Goal: Task Accomplishment & Management: Complete application form

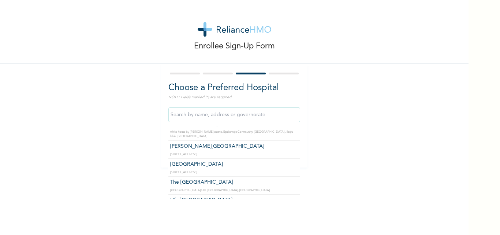
scroll to position [3102, 0]
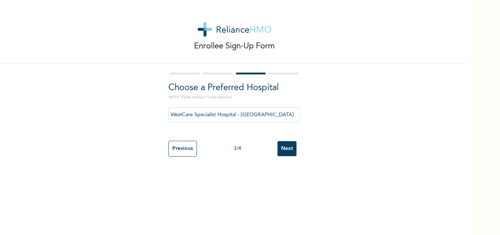
drag, startPoint x: 288, startPoint y: 186, endPoint x: 232, endPoint y: 169, distance: 58.9
click at [232, 169] on div "Enrollee Sign-Up Form Choose a Preferred Hospital NOTE: Fields marked (*) are r…" at bounding box center [234, 117] width 468 height 235
click at [272, 114] on input "WestCare Specialist Hospital - [GEOGRAPHIC_DATA]" at bounding box center [234, 114] width 132 height 15
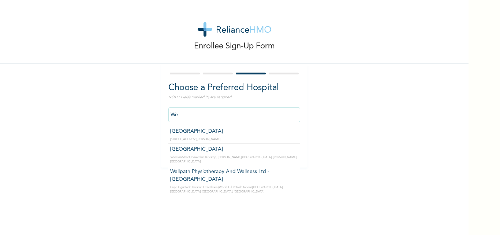
type input "W"
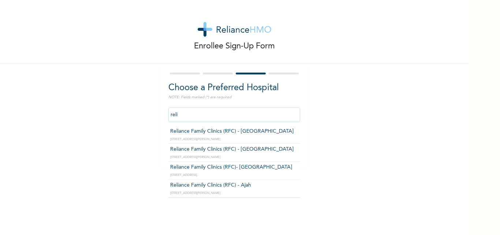
click at [270, 119] on input "reli" at bounding box center [234, 114] width 132 height 15
type input "Reliance Family Clinics (RFC) - Ajah"
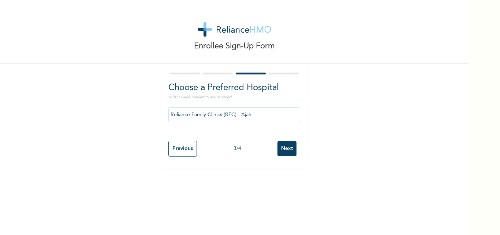
click at [288, 148] on input "Next" at bounding box center [286, 148] width 19 height 15
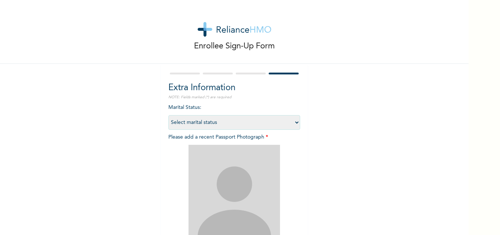
click at [232, 122] on select "Select marital status [DEMOGRAPHIC_DATA] Married [DEMOGRAPHIC_DATA] Widow/[DEMO…" at bounding box center [234, 122] width 132 height 15
select select "2"
click at [168, 115] on select "Select marital status [DEMOGRAPHIC_DATA] Married [DEMOGRAPHIC_DATA] Widow/[DEMO…" at bounding box center [234, 122] width 132 height 15
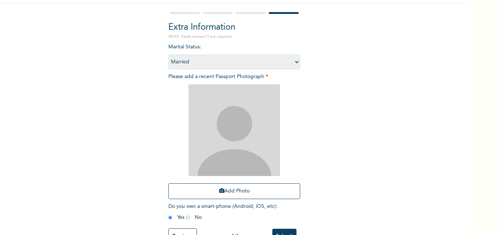
scroll to position [61, 0]
drag, startPoint x: 479, startPoint y: 202, endPoint x: 484, endPoint y: 215, distance: 13.3
click at [484, 215] on div "Enrollee Sign-Up Form Extra Information NOTE: Fields marked (*) are required Ma…" at bounding box center [250, 117] width 500 height 235
click at [456, 212] on div "Enrollee Sign-Up Form Extra Information NOTE: Fields marked (*) are required Ma…" at bounding box center [234, 96] width 468 height 315
click at [465, 179] on div "Enrollee Sign-Up Form Extra Information NOTE: Fields marked (*) are required Ma…" at bounding box center [234, 117] width 468 height 235
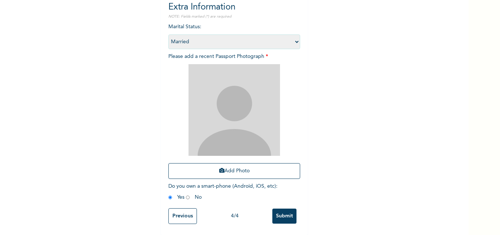
scroll to position [86, 0]
click at [281, 214] on input "Submit" at bounding box center [284, 215] width 24 height 15
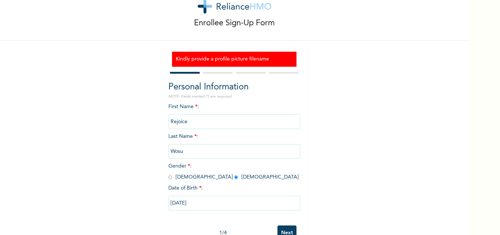
scroll to position [45, 0]
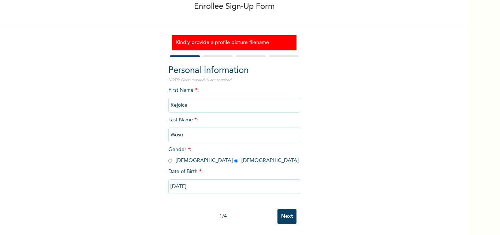
click at [179, 180] on input "[DATE]" at bounding box center [234, 186] width 132 height 15
select select "1"
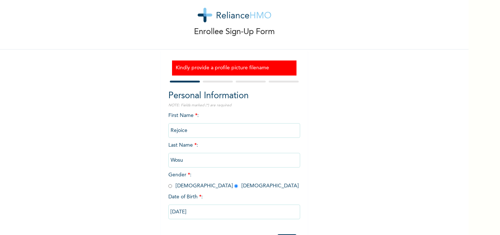
scroll to position [5, 0]
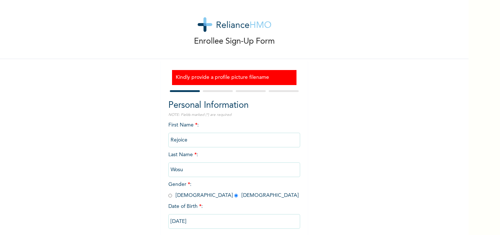
click at [241, 223] on input "[DATE]" at bounding box center [234, 221] width 132 height 15
select select "1"
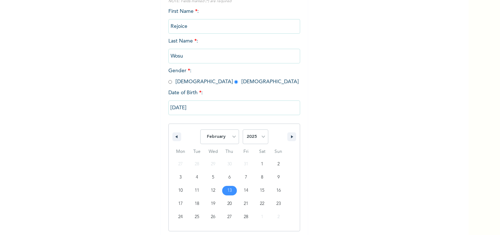
scroll to position [120, 0]
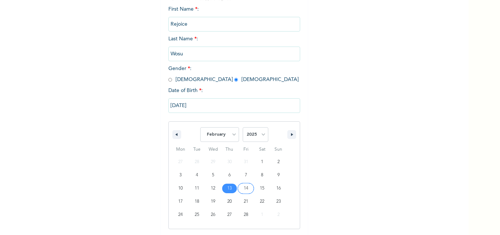
type input "[DATE]"
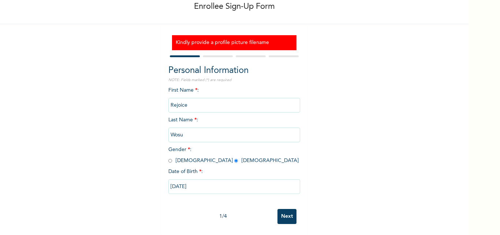
scroll to position [45, 0]
click at [186, 184] on input "[DATE]" at bounding box center [234, 186] width 132 height 15
select select "1"
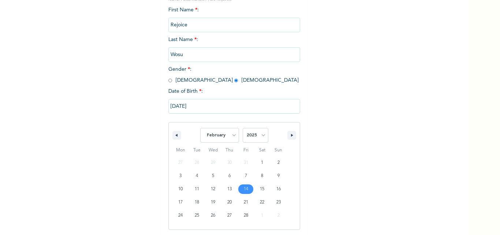
scroll to position [120, 0]
click at [250, 134] on select "2025 2024 2023 2022 2021 2020 2019 2018 2017 2016 2015 2014 2013 2012 2011 2010…" at bounding box center [256, 134] width 26 height 15
select select "1992"
click at [243, 127] on select "2025 2024 2023 2022 2021 2020 2019 2018 2017 2016 2015 2014 2013 2012 2011 2010…" at bounding box center [256, 134] width 26 height 15
click at [249, 138] on select "2025 2024 2023 2022 2021 2020 2019 2018 2017 2016 2015 2014 2013 2012 2011 2010…" at bounding box center [256, 134] width 26 height 15
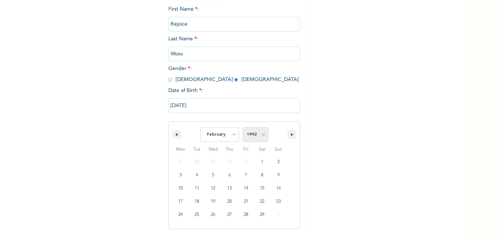
click at [243, 127] on select "2025 2024 2023 2022 2021 2020 2019 2018 2017 2016 2015 2014 2013 2012 2011 2010…" at bounding box center [256, 134] width 26 height 15
click at [223, 102] on input "[DATE]" at bounding box center [234, 105] width 132 height 15
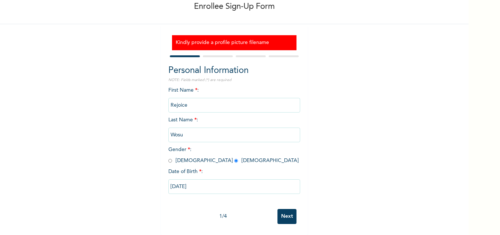
scroll to position [45, 0]
click at [193, 183] on input "[DATE]" at bounding box center [234, 186] width 132 height 15
select select "1"
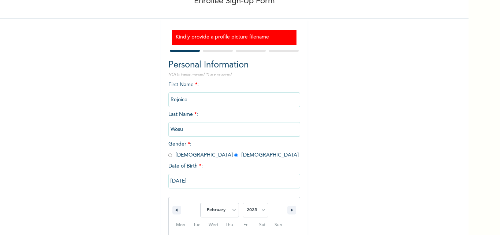
scroll to position [120, 0]
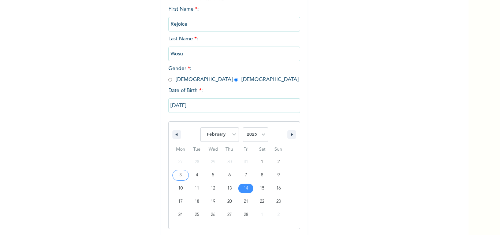
click at [205, 104] on input "[DATE]" at bounding box center [234, 105] width 132 height 15
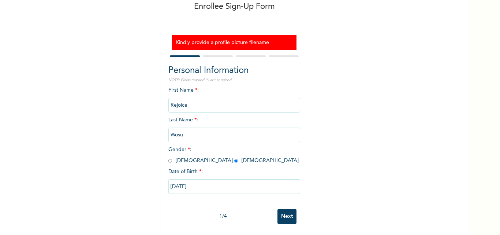
scroll to position [45, 0]
click at [172, 184] on input "[DATE]" at bounding box center [234, 186] width 132 height 15
select select "1"
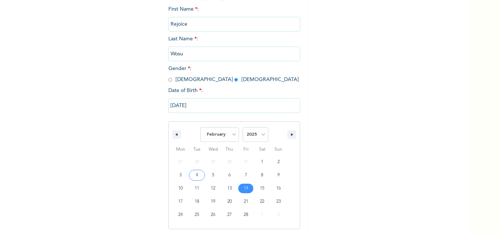
type input "[DATE]"
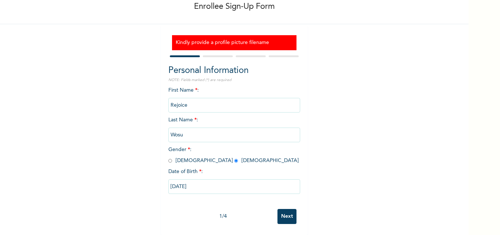
click at [195, 180] on input "[DATE]" at bounding box center [234, 186] width 132 height 15
select select "1"
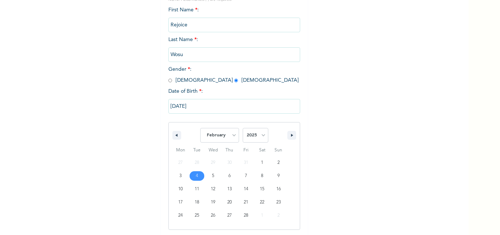
scroll to position [120, 0]
click at [263, 133] on select "2025 2024 2023 2022 2021 2020 2019 2018 2017 2016 2015 2014 2013 2012 2011 2010…" at bounding box center [256, 134] width 26 height 15
select select "2013"
click at [243, 127] on select "2025 2024 2023 2022 2021 2020 2019 2018 2017 2016 2015 2014 2013 2012 2011 2010…" at bounding box center [256, 134] width 26 height 15
click at [247, 134] on select "2025 2024 2023 2022 2021 2020 2019 2018 2017 2016 2015 2014 2013 2012 2011 2010…" at bounding box center [256, 134] width 26 height 15
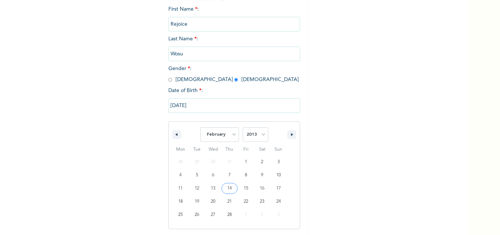
type input "[DATE]"
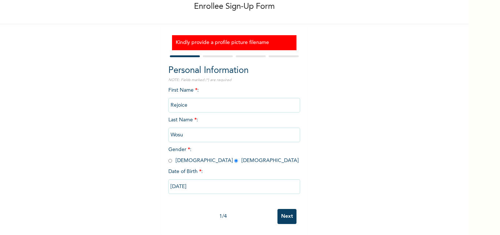
click at [177, 181] on input "[DATE]" at bounding box center [234, 186] width 132 height 15
select select "1"
select select "2013"
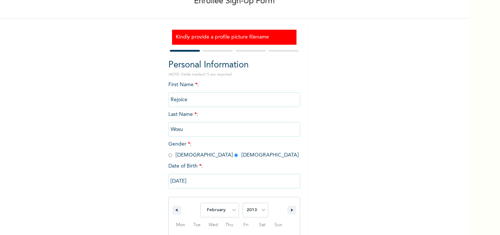
scroll to position [120, 0]
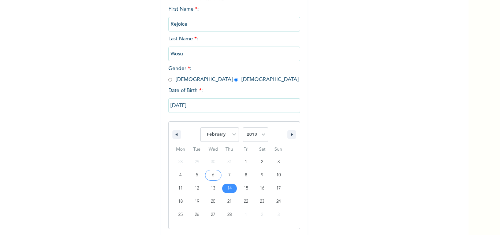
click at [200, 101] on input "[DATE]" at bounding box center [234, 105] width 132 height 15
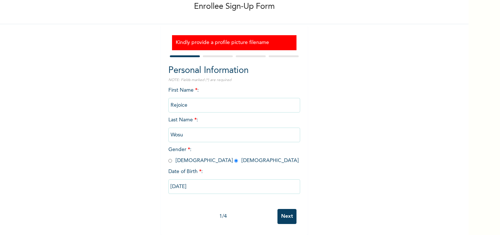
click at [264, 179] on input "[DATE]" at bounding box center [234, 186] width 132 height 15
select select "1"
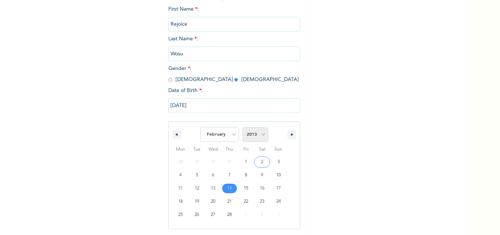
click at [256, 131] on select "2025 2024 2023 2022 2021 2020 2019 2018 2017 2016 2015 2014 2013 2012 2011 2010…" at bounding box center [256, 134] width 26 height 15
select select "1992"
click at [243, 127] on select "2025 2024 2023 2022 2021 2020 2019 2018 2017 2016 2015 2014 2013 2012 2011 2010…" at bounding box center [256, 134] width 26 height 15
click at [228, 108] on input "[DATE]" at bounding box center [234, 105] width 132 height 15
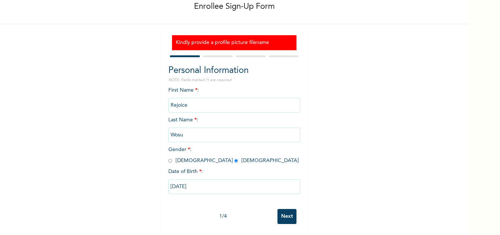
click at [227, 180] on input "[DATE]" at bounding box center [234, 186] width 132 height 15
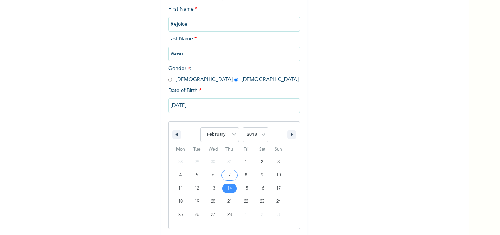
type input "[DATE]"
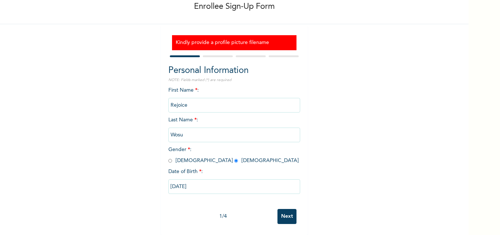
click at [230, 188] on div "[DATE]" at bounding box center [234, 186] width 132 height 22
click at [217, 179] on input "[DATE]" at bounding box center [234, 186] width 132 height 15
select select "1"
select select "2013"
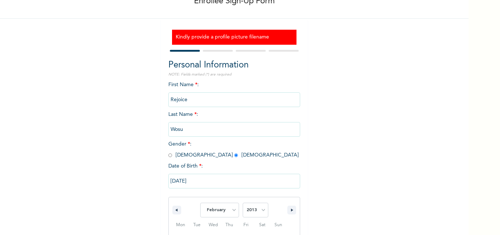
scroll to position [120, 0]
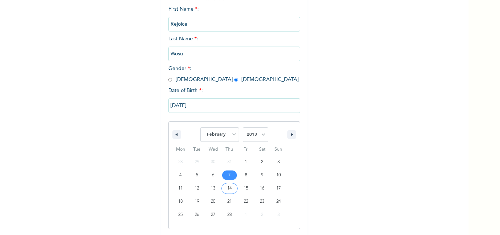
type input "[DATE]"
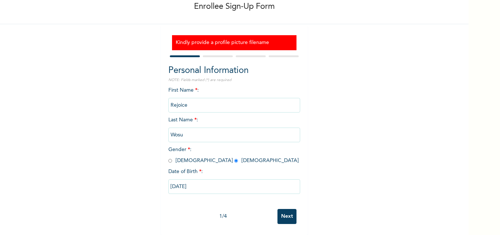
click at [203, 183] on input "[DATE]" at bounding box center [234, 186] width 132 height 15
select select "1"
select select "2013"
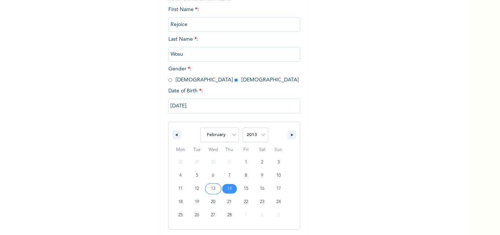
scroll to position [120, 0]
click at [204, 102] on input "[DATE]" at bounding box center [234, 105] width 132 height 15
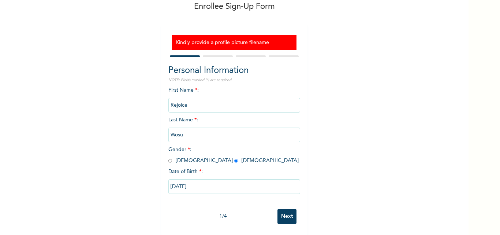
click at [208, 183] on input "[DATE]" at bounding box center [234, 186] width 132 height 15
select select "1"
select select "2013"
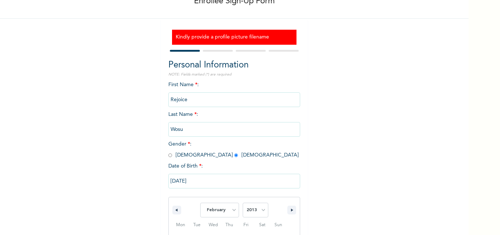
scroll to position [120, 0]
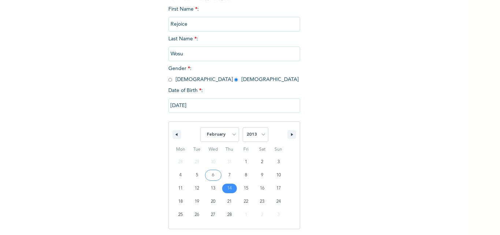
click at [210, 108] on input "[DATE]" at bounding box center [234, 105] width 132 height 15
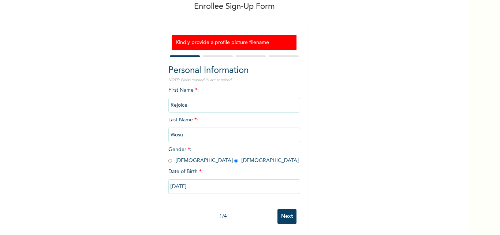
click at [284, 182] on input "[DATE]" at bounding box center [234, 186] width 132 height 15
select select "1"
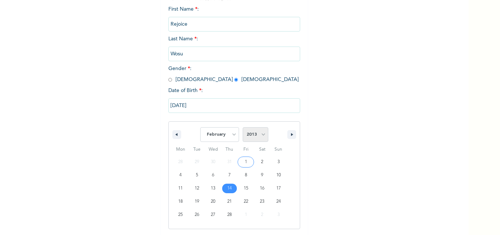
click at [245, 131] on select "2025 2024 2023 2022 2021 2020 2019 2018 2017 2016 2015 2014 2013 2012 2011 2010…" at bounding box center [256, 134] width 26 height 15
select select "1992"
click at [243, 127] on select "2025 2024 2023 2022 2021 2020 2019 2018 2017 2016 2015 2014 2013 2012 2011 2010…" at bounding box center [256, 134] width 26 height 15
type input "[DATE]"
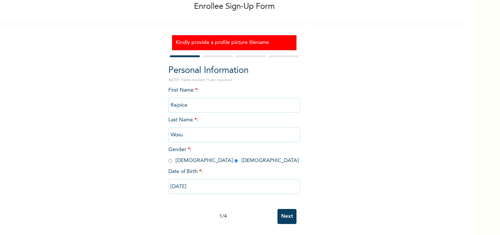
click at [282, 213] on input "Next" at bounding box center [286, 216] width 19 height 15
select select "25"
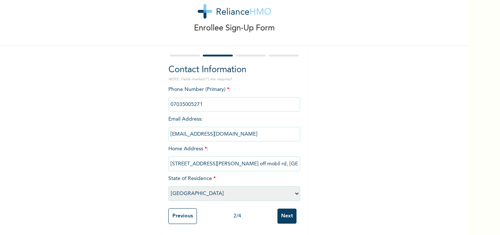
scroll to position [23, 0]
click at [285, 209] on input "Next" at bounding box center [286, 215] width 19 height 15
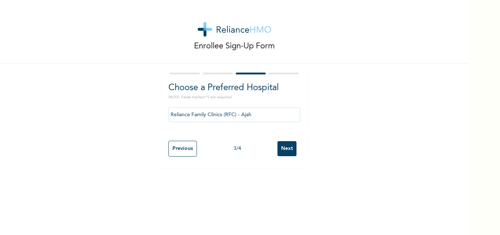
scroll to position [0, 0]
click at [277, 150] on input "Next" at bounding box center [286, 148] width 19 height 15
select select "2"
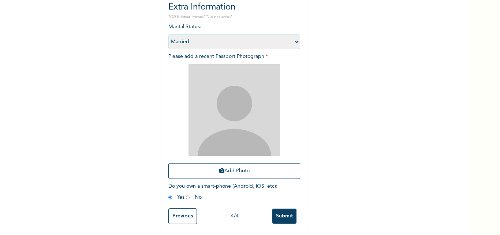
scroll to position [86, 0]
click at [288, 166] on button "Add Photo" at bounding box center [234, 171] width 132 height 16
click at [168, 163] on button "Add Photo" at bounding box center [234, 171] width 132 height 16
